Goal: Task Accomplishment & Management: Manage account settings

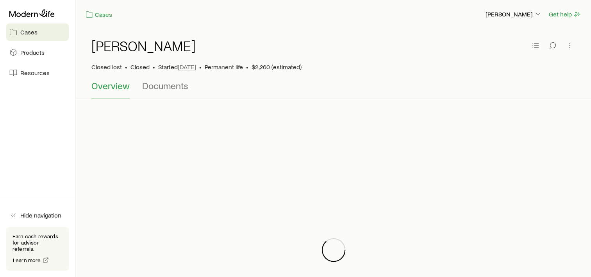
click at [24, 32] on span "Cases" at bounding box center [28, 32] width 17 height 8
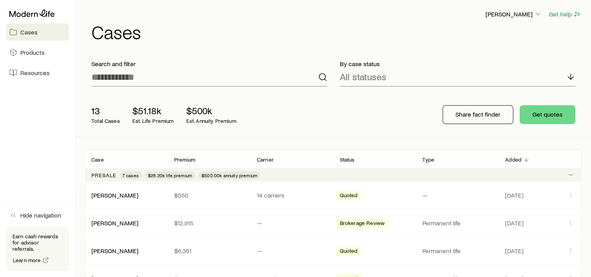
scroll to position [242, 0]
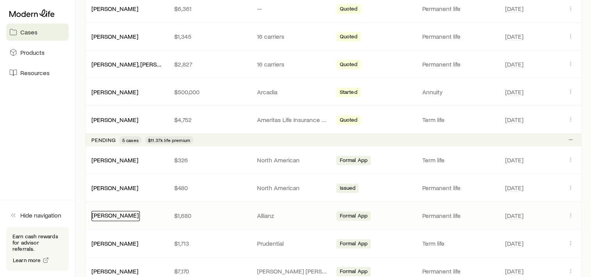
click at [117, 214] on link "[PERSON_NAME]" at bounding box center [115, 214] width 47 height 7
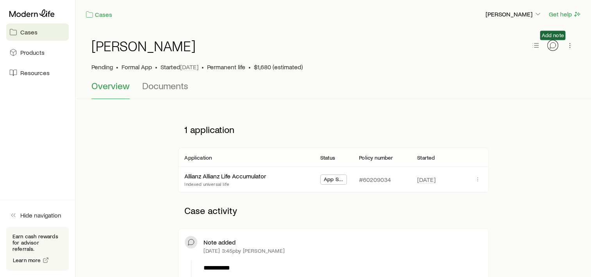
click at [554, 45] on icon "button" at bounding box center [553, 45] width 8 height 8
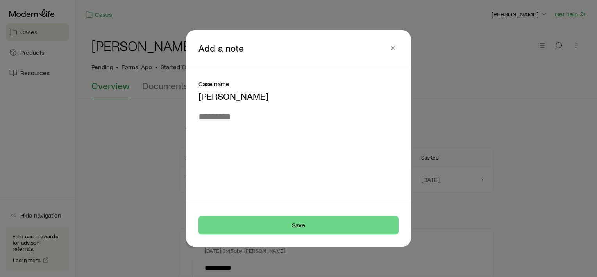
click at [400, 48] on header "Add a note" at bounding box center [298, 48] width 225 height 37
click at [395, 48] on icon "button" at bounding box center [393, 48] width 8 height 8
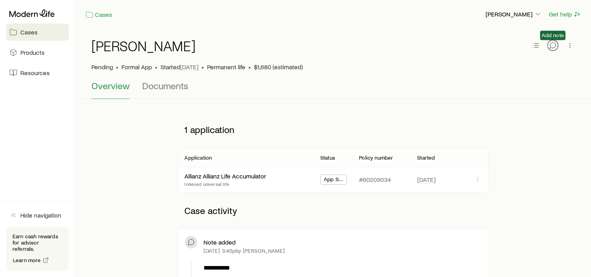
click at [556, 44] on icon "button" at bounding box center [553, 45] width 8 height 8
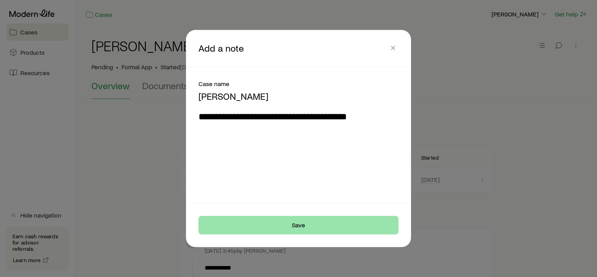
type textarea "**********"
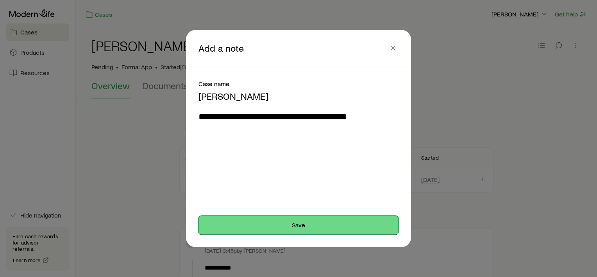
click at [294, 225] on button "Save" at bounding box center [298, 224] width 200 height 19
